Goal: Information Seeking & Learning: Learn about a topic

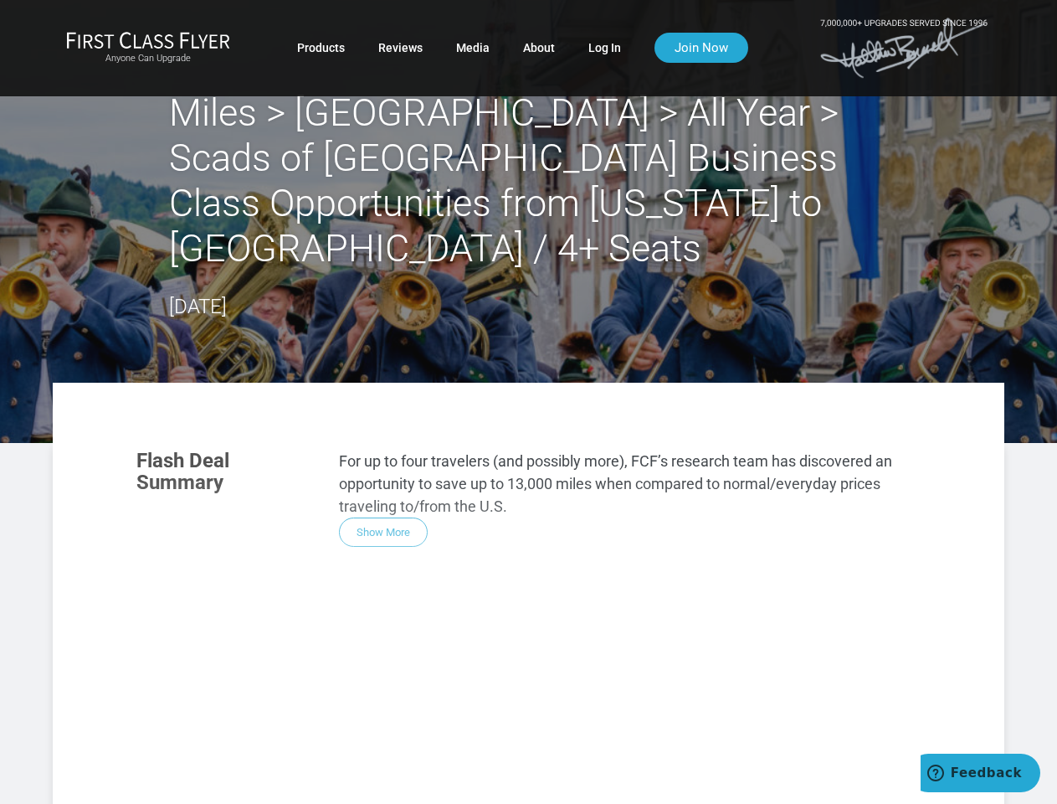
click at [528, 433] on section "Flash Deal Summary For up to four travelers (and possibly more), FCF’s research…" at bounding box center [529, 498] width 818 height 131
click at [528, 570] on div "Flash Deal Summary For up to four travelers (and possibly more), FCF’s research…" at bounding box center [529, 669] width 818 height 473
click at [383, 486] on div "Flash Deal Summary For up to four travelers (and possibly more), FCF’s research…" at bounding box center [529, 669] width 818 height 473
click at [238, 721] on div "Flash Deal Summary For up to four travelers (and possibly more), FCF’s research…" at bounding box center [529, 669] width 818 height 473
click at [375, 721] on div "Flash Deal Summary For up to four travelers (and possibly more), FCF’s research…" at bounding box center [529, 669] width 818 height 473
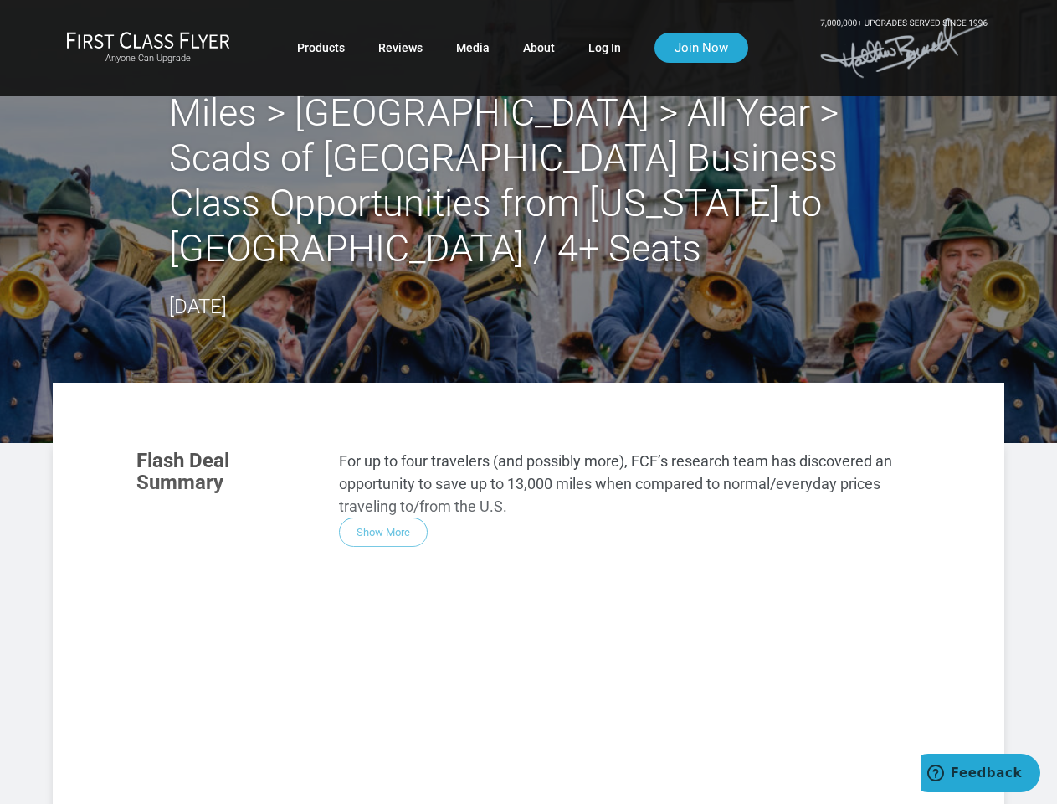
click at [512, 721] on div "Flash Deal Summary For up to four travelers (and possibly more), FCF’s research…" at bounding box center [529, 669] width 818 height 473
click at [374, 786] on div "Flash Deal Summary For up to four travelers (and possibly more), FCF’s research…" at bounding box center [529, 669] width 818 height 473
click at [375, 786] on div "Flash Deal Summary For up to four travelers (and possibly more), FCF’s research…" at bounding box center [529, 669] width 818 height 473
click at [798, 756] on div "Flash Deal Summary For up to four travelers (and possibly more), FCF’s research…" at bounding box center [529, 669] width 818 height 473
click at [980, 773] on span "Feedback" at bounding box center [986, 772] width 71 height 15
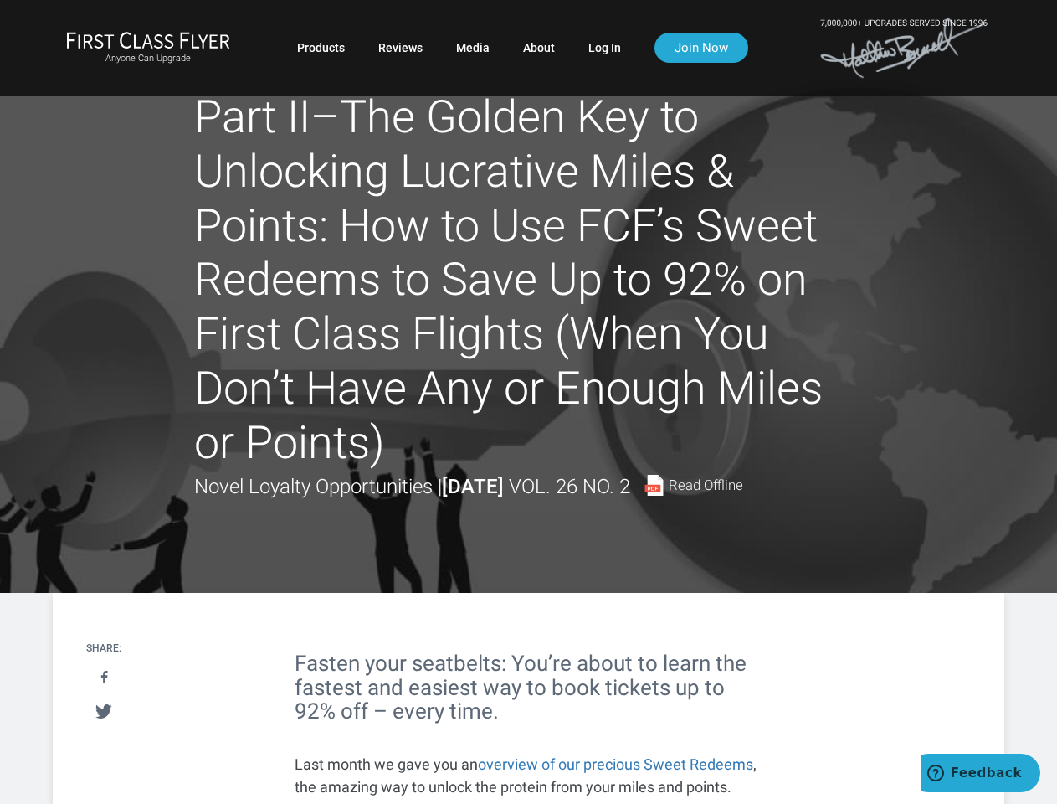
click at [528, 402] on h1 "Part II–The Golden Key to Unlocking Lucrative Miles & Points: How to Use FCF’s …" at bounding box center [529, 280] width 670 height 380
click at [980, 773] on span "Feedback" at bounding box center [986, 772] width 71 height 15
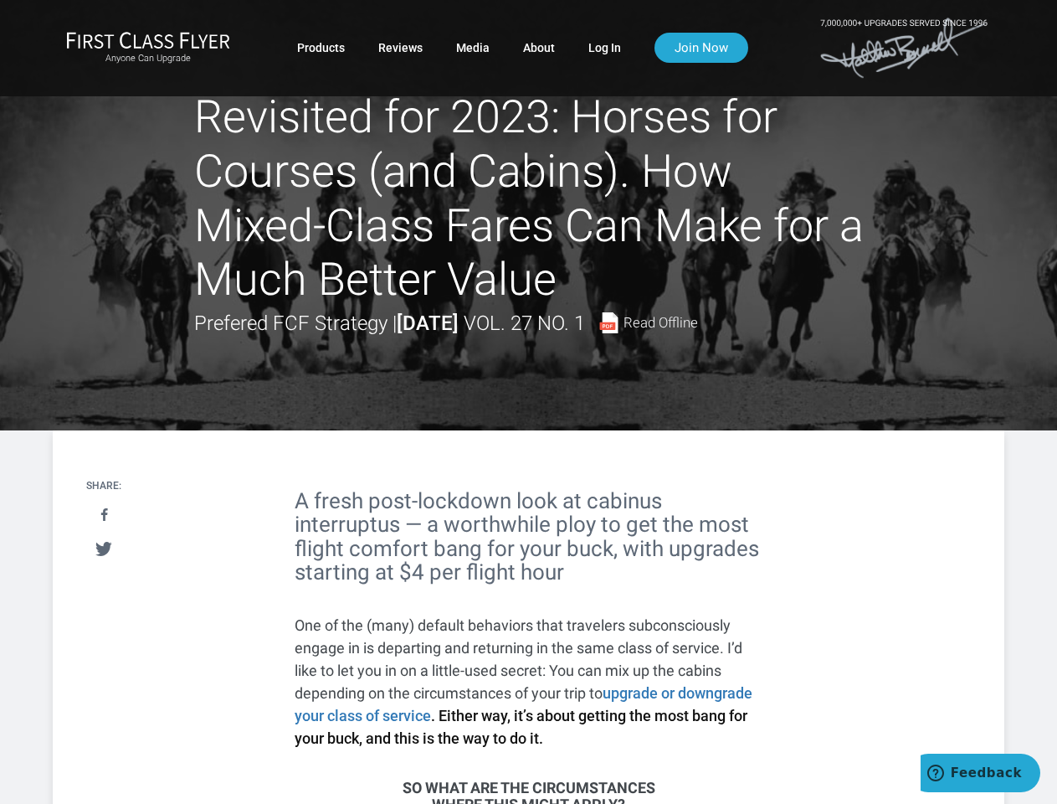
click at [528, 402] on div at bounding box center [528, 215] width 1057 height 430
click at [980, 773] on span "Feedback" at bounding box center [986, 772] width 71 height 15
